Goal: Find specific page/section: Find specific page/section

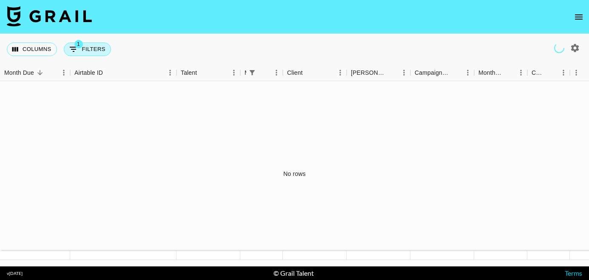
click at [91, 49] on button "1 Filters" at bounding box center [87, 50] width 47 height 14
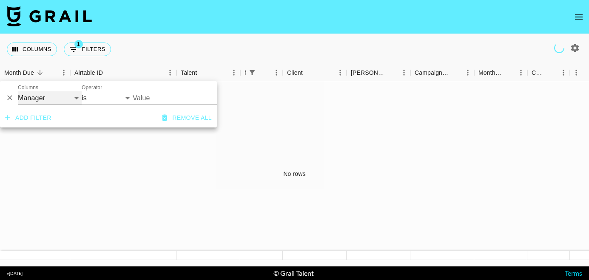
click at [68, 101] on select "Grail Platform ID Airtable ID Talent Manager Client [PERSON_NAME] Campaign (Typ…" at bounding box center [50, 98] width 64 height 14
select select "talentName"
click at [18, 91] on select "Grail Platform ID Airtable ID Talent Manager Client [PERSON_NAME] Campaign (Typ…" at bounding box center [50, 98] width 64 height 14
select select "contains"
click at [165, 100] on input "Value" at bounding box center [173, 98] width 81 height 14
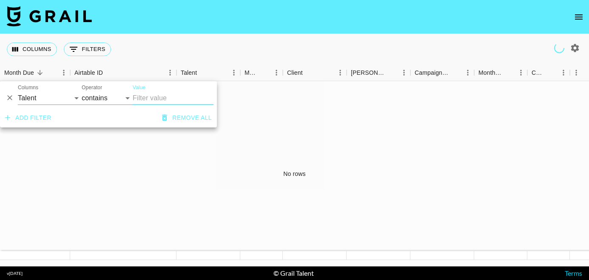
paste input "yogirl_hannahhbanana"
type input "yogirl_hannahhbanana"
click at [288, 180] on div "No rows" at bounding box center [294, 173] width 589 height 185
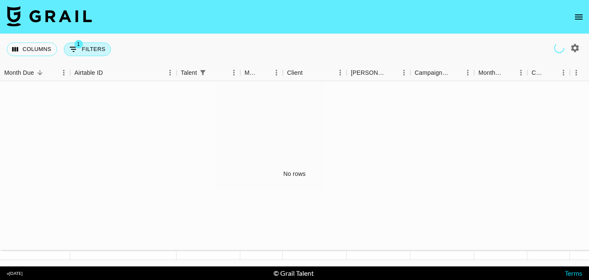
click at [108, 52] on button "1 Filters" at bounding box center [87, 50] width 47 height 14
select select "talentName"
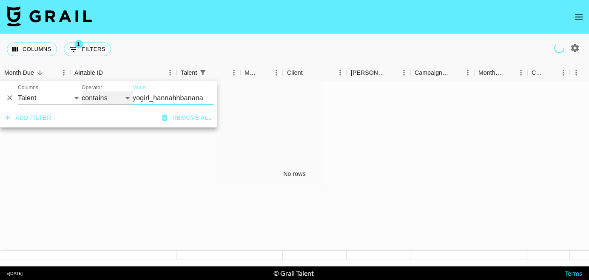
click at [101, 100] on select "contains equals starts with ends with is empty is not empty is any of" at bounding box center [107, 98] width 51 height 14
select select "isAnyOf"
click at [82, 91] on select "contains equals starts with ends with is empty is not empty is any of" at bounding box center [107, 98] width 51 height 14
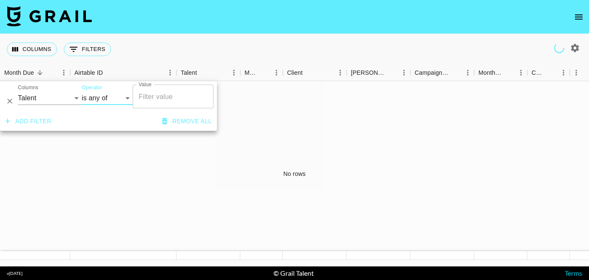
click at [151, 103] on input "Value" at bounding box center [173, 96] width 73 height 16
paste input "yogirl_hannahhbanana"
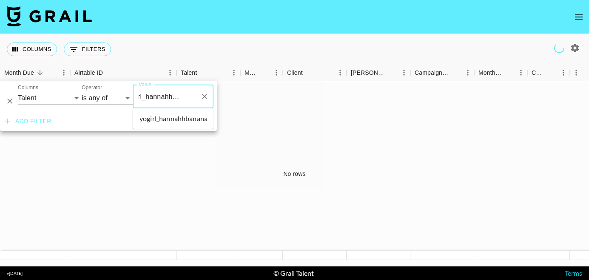
type input "yogirl_hannahhbanana"
click at [180, 129] on div "Add filter Remove all" at bounding box center [108, 121] width 217 height 19
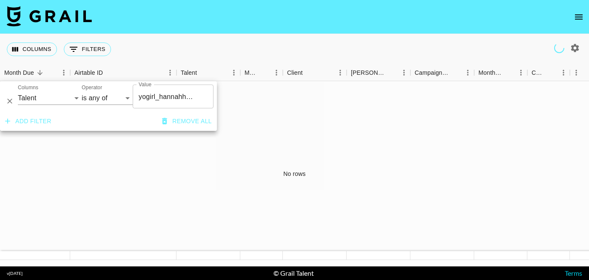
click at [177, 144] on div "No rows" at bounding box center [294, 173] width 589 height 185
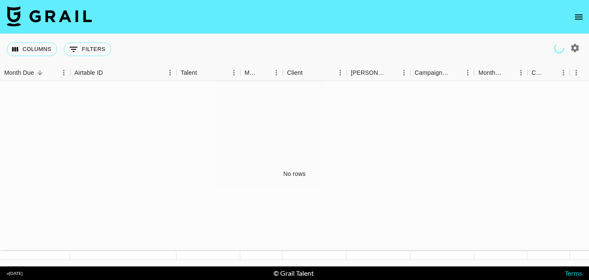
click at [577, 15] on icon "open drawer" at bounding box center [579, 17] width 10 height 10
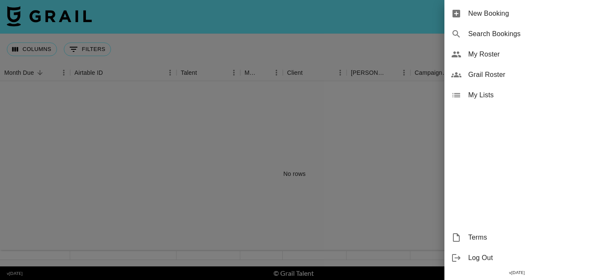
click at [519, 80] on div "Grail Roster" at bounding box center [516, 75] width 145 height 20
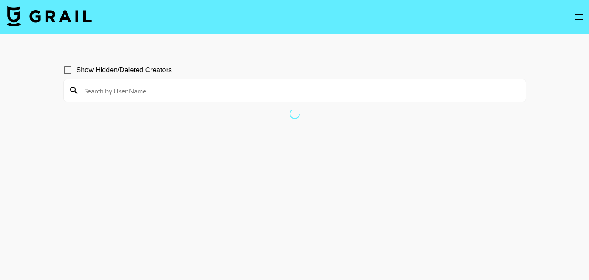
click at [373, 97] on input at bounding box center [300, 91] width 442 height 14
click at [228, 91] on input at bounding box center [300, 91] width 442 height 14
type input "yogirl_hannahhbanana"
click at [257, 87] on input "yogirl_hannahhbanana" at bounding box center [300, 91] width 442 height 14
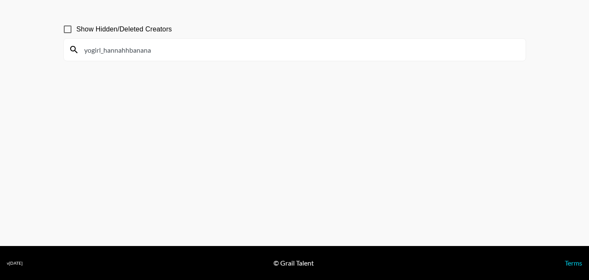
click at [411, 47] on input "yogirl_hannahhbanana" at bounding box center [300, 50] width 442 height 14
click at [67, 30] on input "Show Hidden/Deleted Creators" at bounding box center [68, 29] width 18 height 18
click at [227, 51] on input "yogirl_hannahhbanana" at bounding box center [300, 50] width 442 height 14
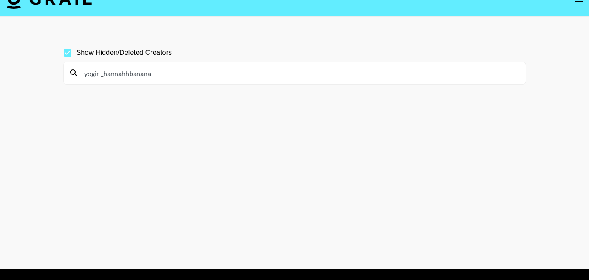
scroll to position [0, 0]
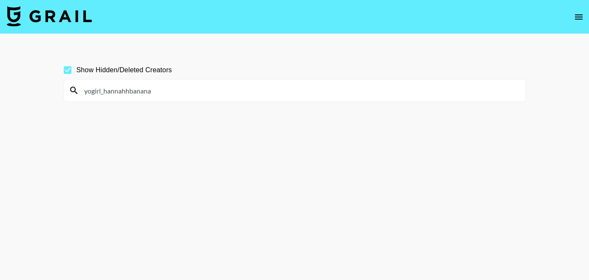
click at [65, 69] on input "Show Hidden/Deleted Creators" at bounding box center [68, 70] width 18 height 18
checkbox input "false"
click at [167, 88] on input "yogirl_hannahhbanana" at bounding box center [300, 91] width 442 height 14
click at [573, 18] on button "open drawer" at bounding box center [578, 17] width 17 height 17
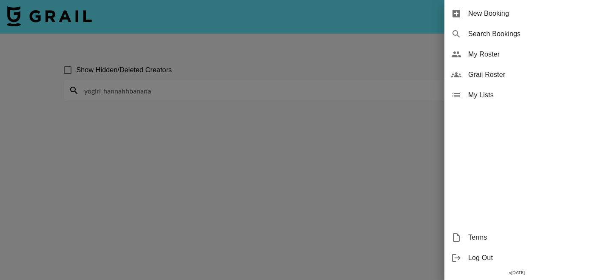
click at [491, 102] on div "My Lists" at bounding box center [516, 95] width 145 height 20
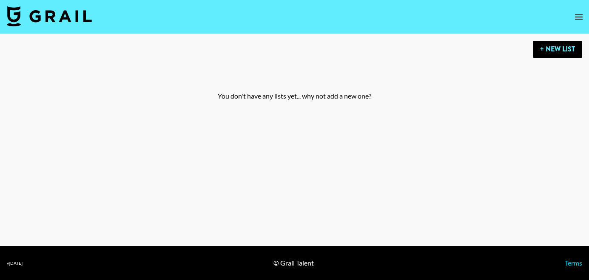
click at [571, 16] on button "open drawer" at bounding box center [578, 17] width 17 height 17
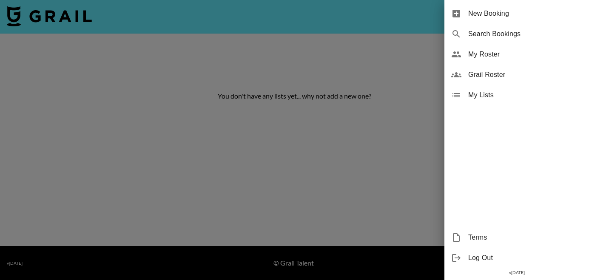
click at [529, 37] on span "Search Bookings" at bounding box center [525, 34] width 114 height 10
select select "id"
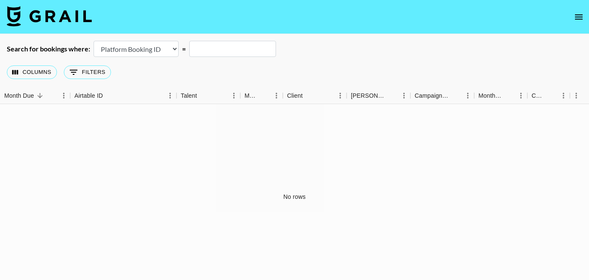
click at [570, 19] on nav at bounding box center [294, 17] width 589 height 34
click at [169, 47] on select "Airtable Booking ID Platform Booking ID Platform Campaign ID" at bounding box center [136, 49] width 85 height 16
click at [229, 51] on input "text" at bounding box center [232, 49] width 87 height 16
click at [578, 19] on icon "open drawer" at bounding box center [579, 16] width 8 height 5
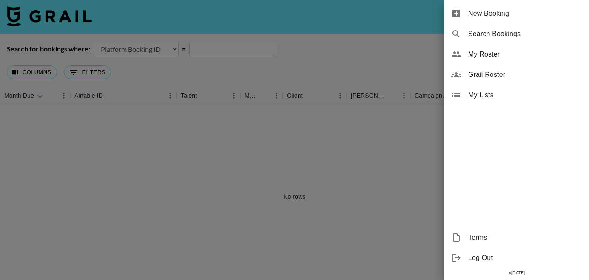
click at [355, 42] on div at bounding box center [294, 140] width 589 height 280
